Goal: Navigation & Orientation: Find specific page/section

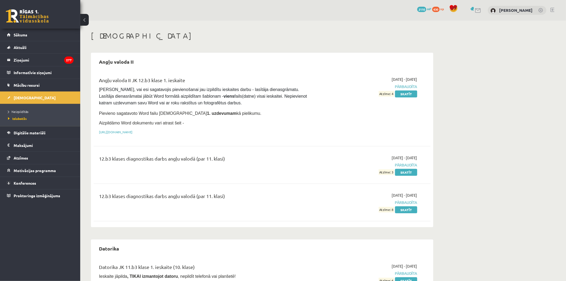
click at [16, 21] on link at bounding box center [27, 15] width 43 height 13
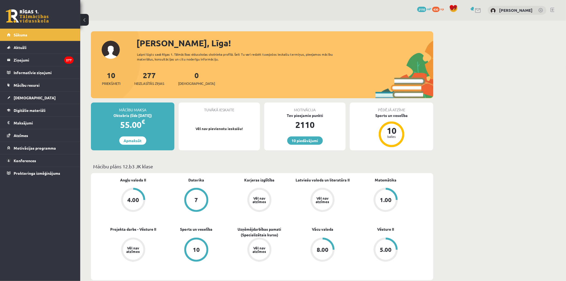
click at [22, 34] on span "Sākums" at bounding box center [21, 34] width 14 height 5
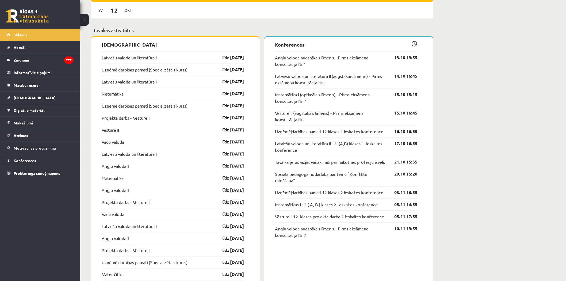
scroll to position [416, 0]
